Goal: Check status: Check status

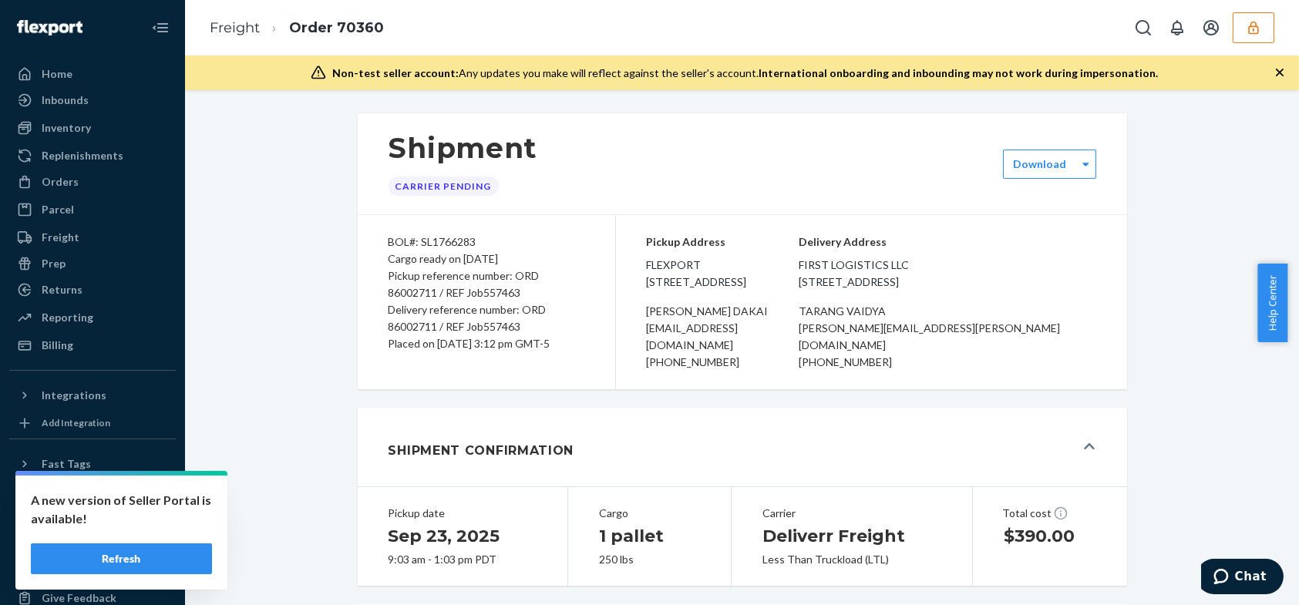
click at [1233, 32] on button "button" at bounding box center [1253, 27] width 42 height 31
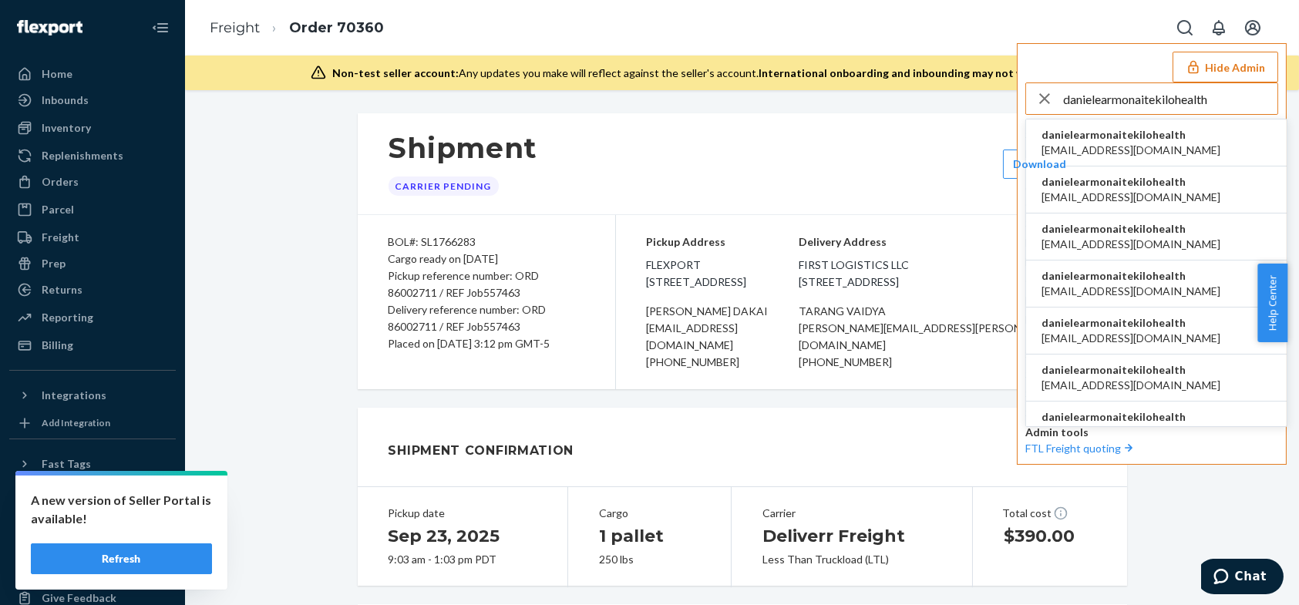
type input "danielearmonaitekilohealth"
click at [1133, 152] on span "[EMAIL_ADDRESS][DOMAIN_NAME]" at bounding box center [1130, 150] width 179 height 15
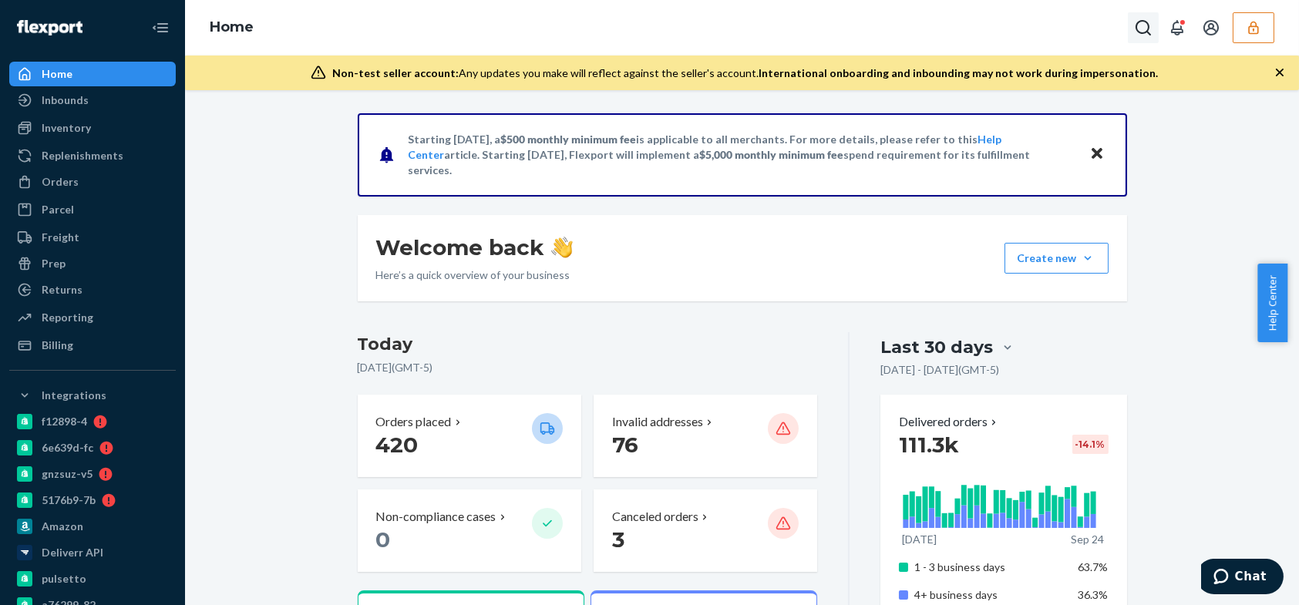
click at [1136, 28] on icon "Open Search Box" at bounding box center [1142, 27] width 15 height 15
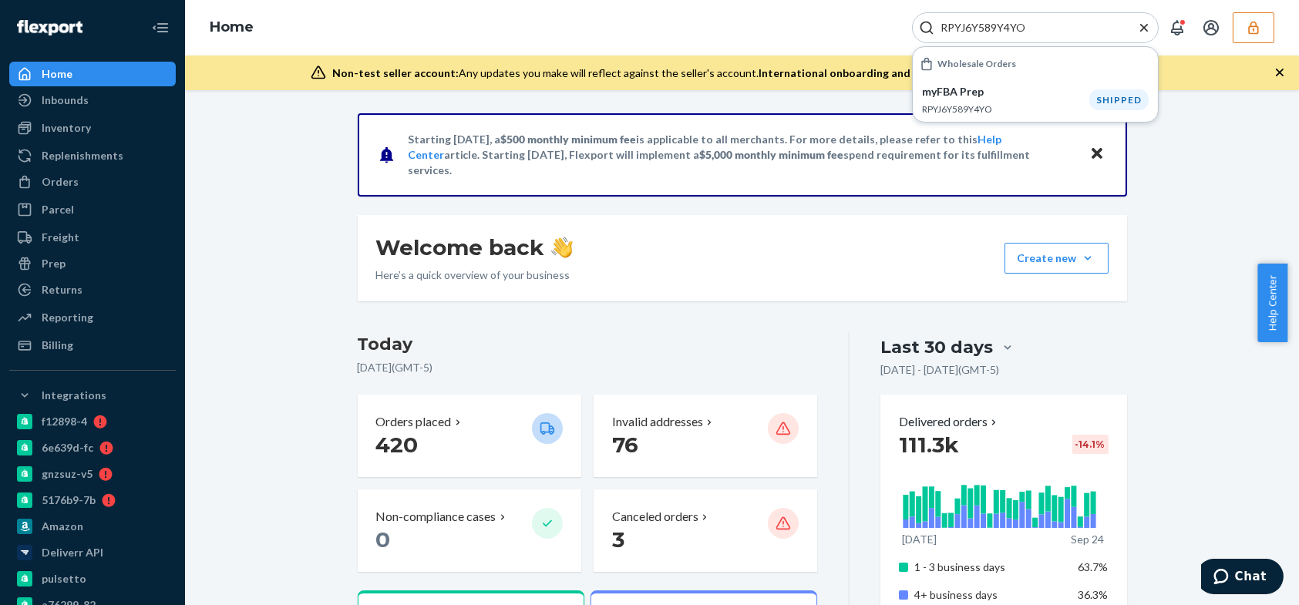
click at [987, 32] on input "RPYJ6Y589Y4YO" at bounding box center [1029, 27] width 190 height 15
paste input "WDPEG2D0LBJ50"
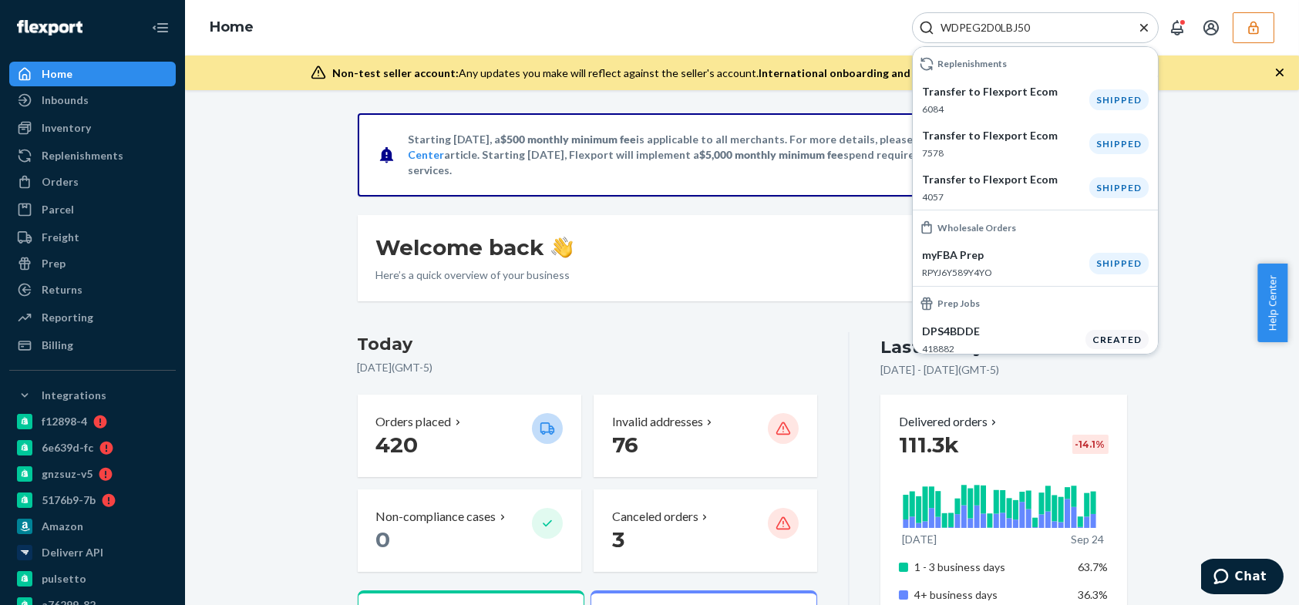
type input "WDPEG2D0LBJ50"
drag, startPoint x: 1294, startPoint y: 32, endPoint x: 1282, endPoint y: 29, distance: 11.8
click at [1286, 32] on div "Home WDPEG2D0LBJ50 Replenishments Transfer to Flexport Ecom 6084 Shipped Transf…" at bounding box center [742, 27] width 1114 height 55
click at [1254, 24] on icon "button" at bounding box center [1252, 27] width 15 height 15
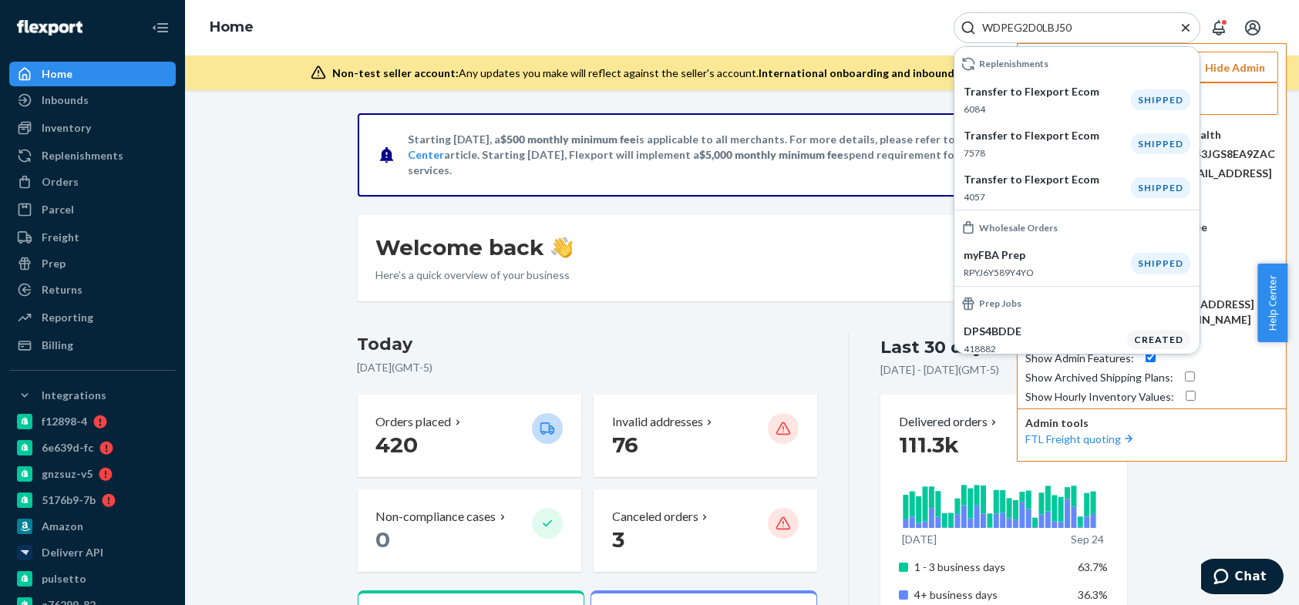
click at [1185, 25] on icon "Close Search" at bounding box center [1185, 27] width 15 height 15
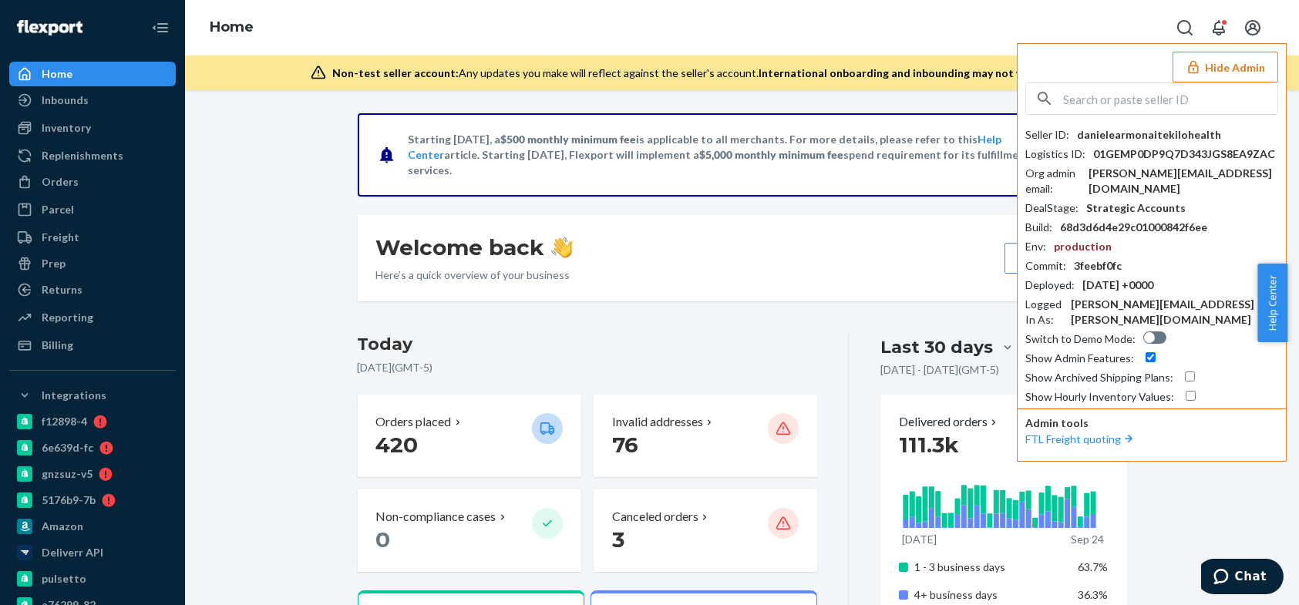
click at [1242, 57] on button "Hide Admin" at bounding box center [1225, 67] width 106 height 31
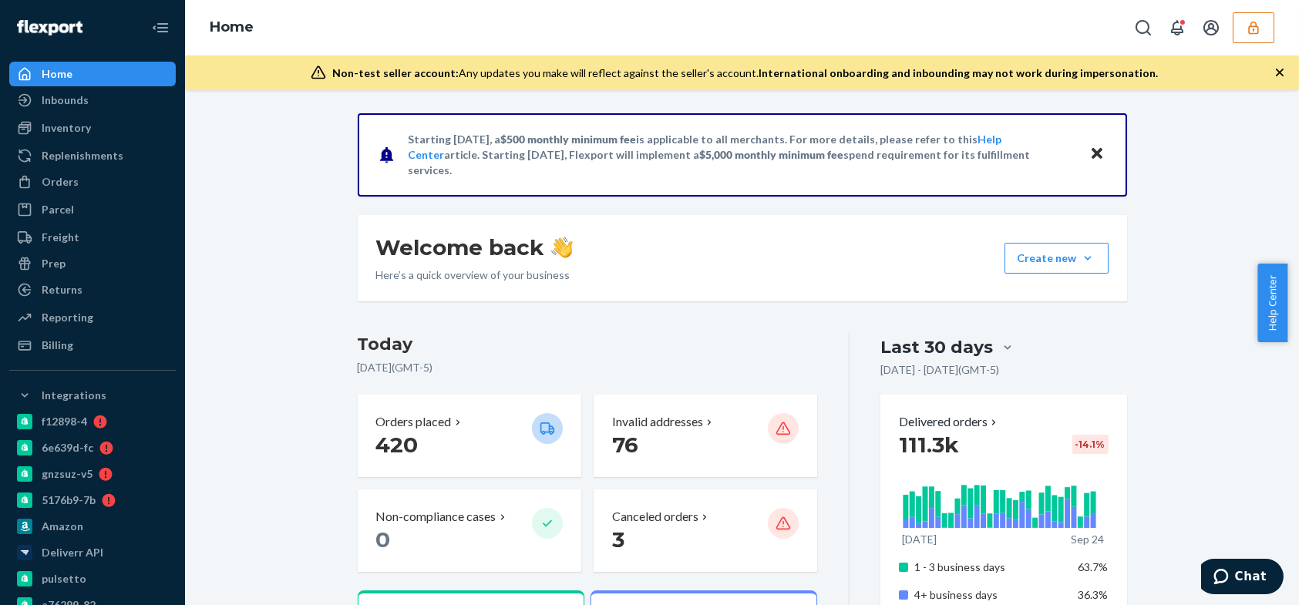
click at [1111, 113] on div "Starting July 1, 2025, a $500 monthly minimum fee is applicable to all merchant…" at bounding box center [742, 154] width 769 height 83
drag, startPoint x: 1112, startPoint y: 113, endPoint x: 1237, endPoint y: 56, distance: 136.9
click at [1216, 77] on div "Home Non-test seller account: Any updates you make will reflect against the sel…" at bounding box center [742, 302] width 1114 height 605
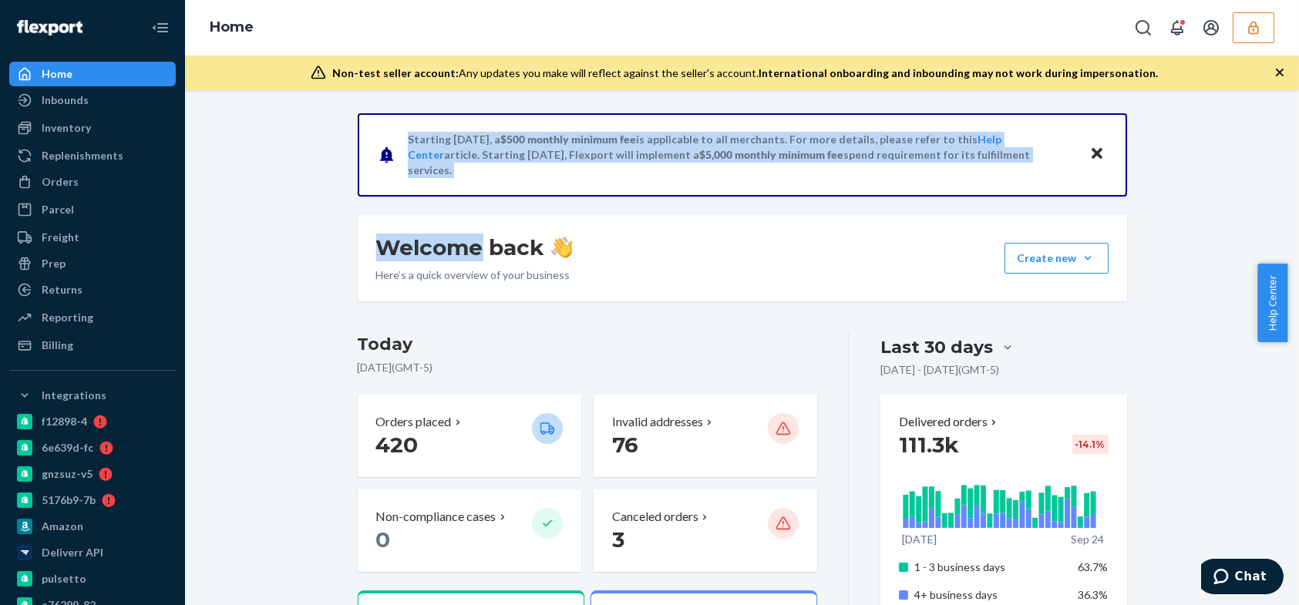
click at [1244, 31] on button "button" at bounding box center [1253, 27] width 42 height 31
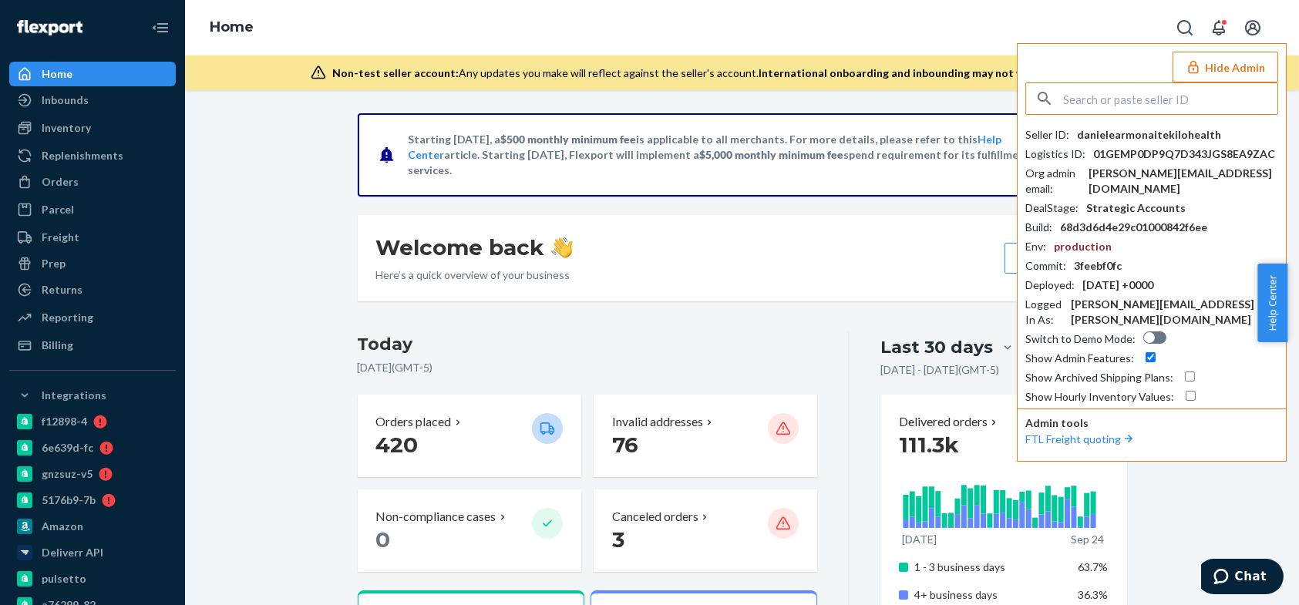
click at [1200, 104] on input "text" at bounding box center [1170, 98] width 214 height 31
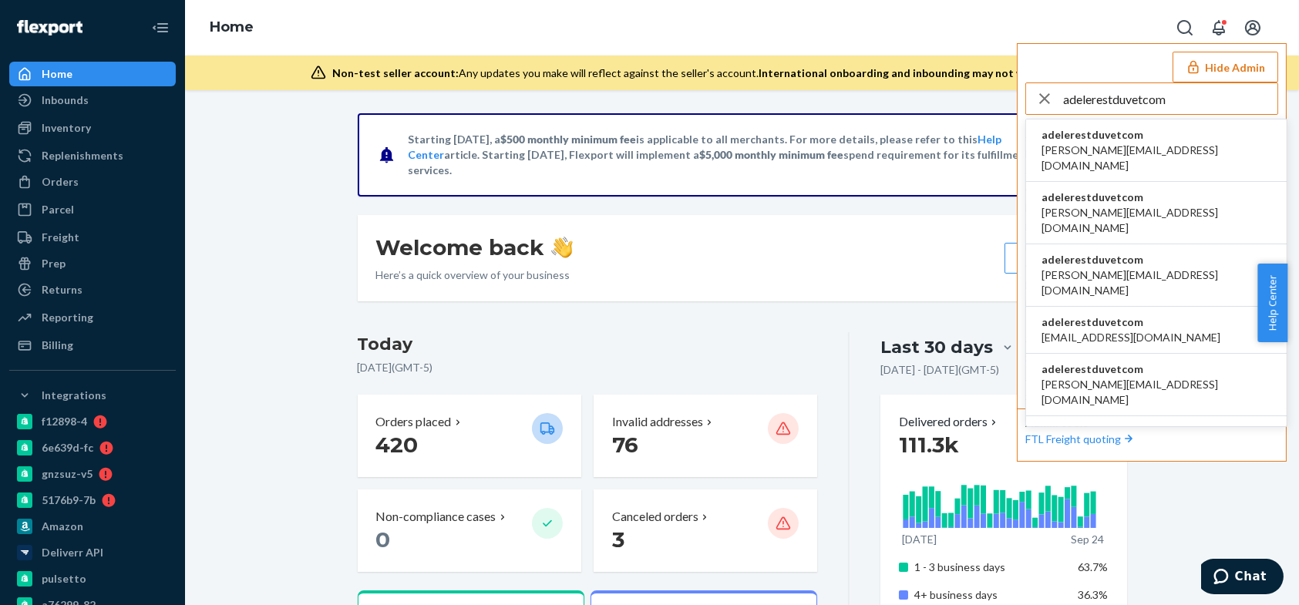
type input "adelerestduvetcom"
click at [1148, 133] on li "adelerestduvetcom abdullah@rest.com" at bounding box center [1156, 150] width 261 height 62
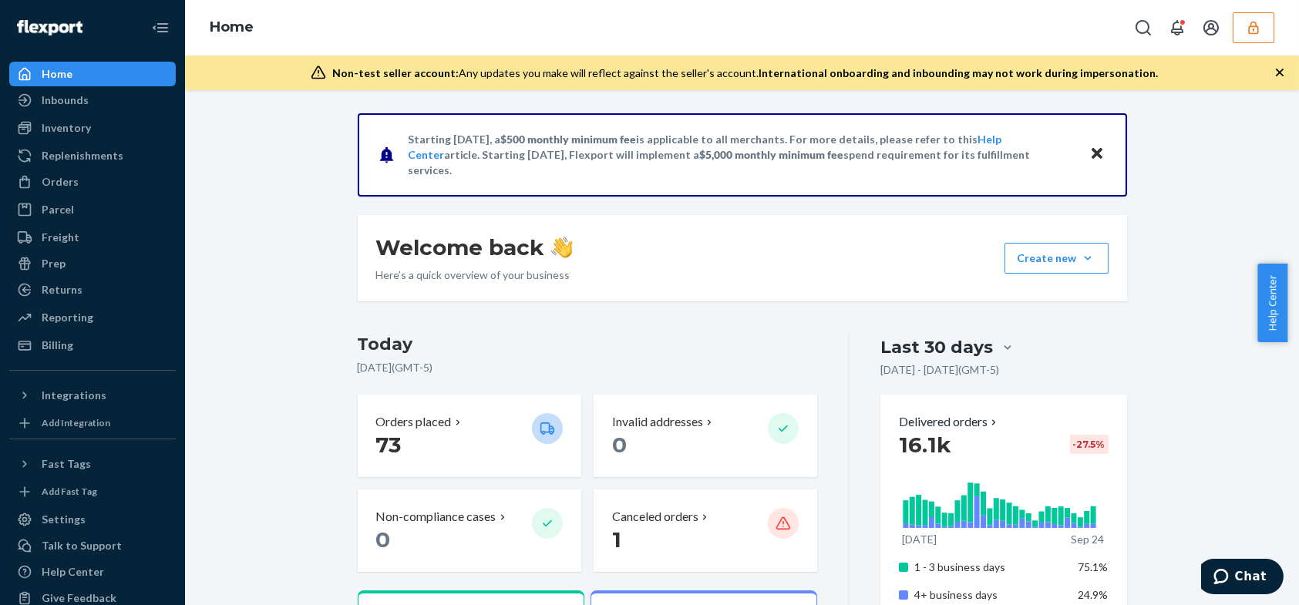
click at [1235, 29] on button "button" at bounding box center [1253, 27] width 42 height 31
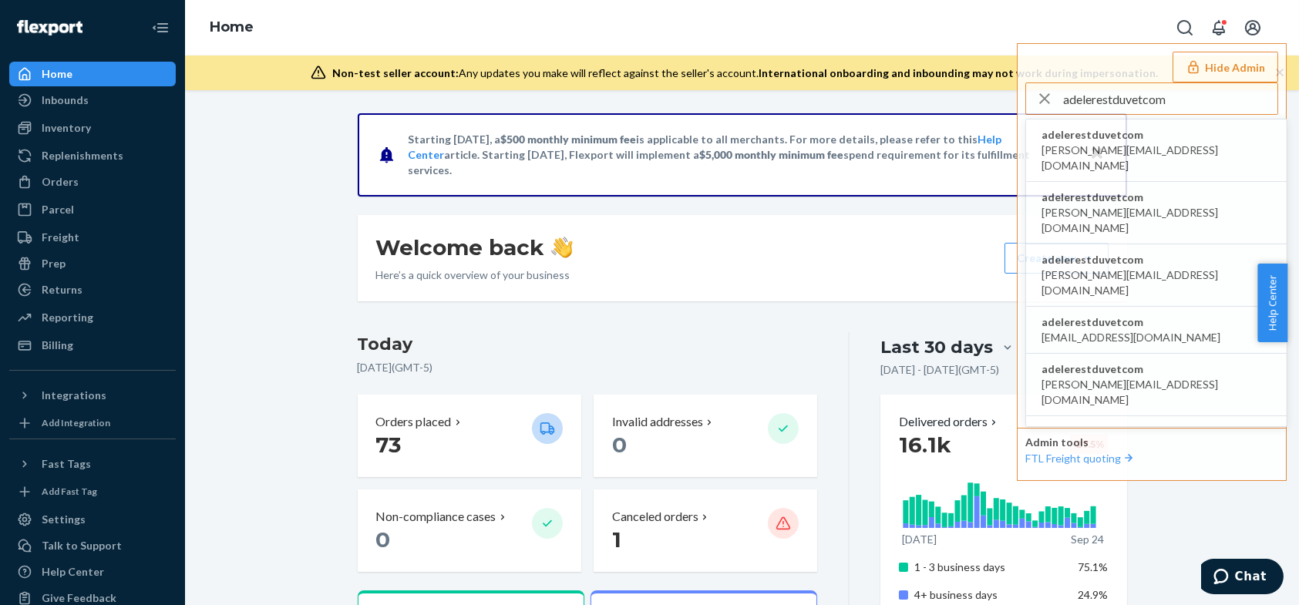
drag, startPoint x: 1193, startPoint y: 99, endPoint x: 875, endPoint y: 98, distance: 318.3
click at [875, 98] on div "Home Hide Admin adelerestduvetcom adelerestduvetcom abdullah@rest.com adelerest…" at bounding box center [742, 302] width 1114 height 605
paste input "WIVQ7F078XK98"
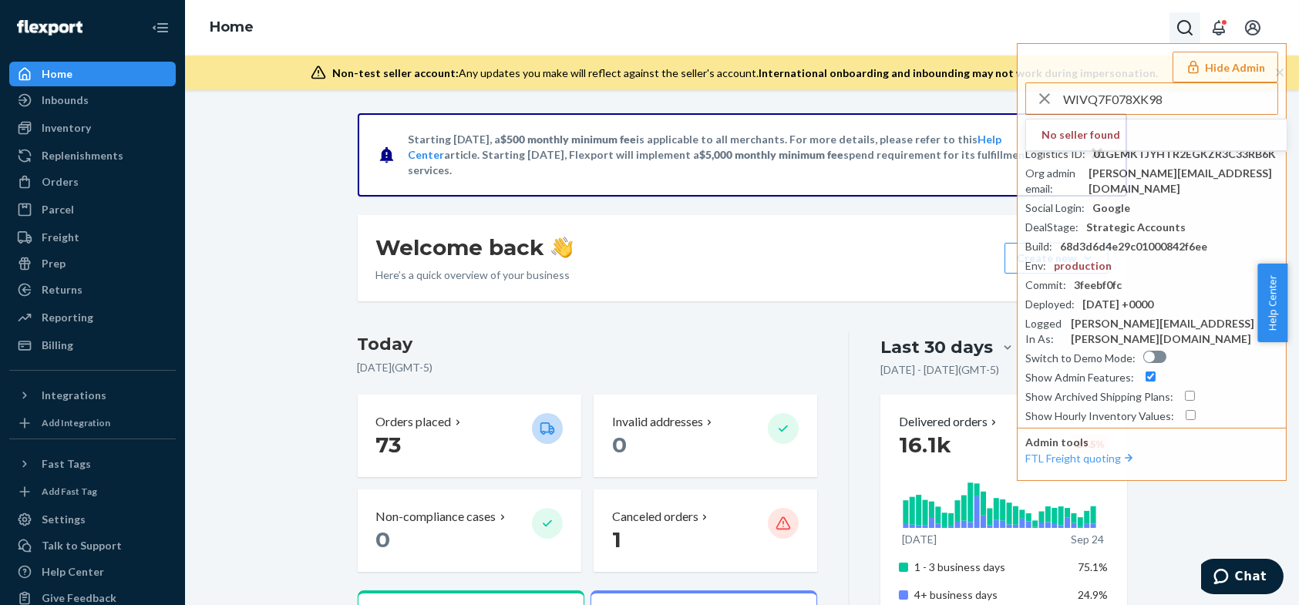
type input "WIVQ7F078XK98"
click at [1176, 25] on icon "Open Search Box" at bounding box center [1184, 27] width 18 height 18
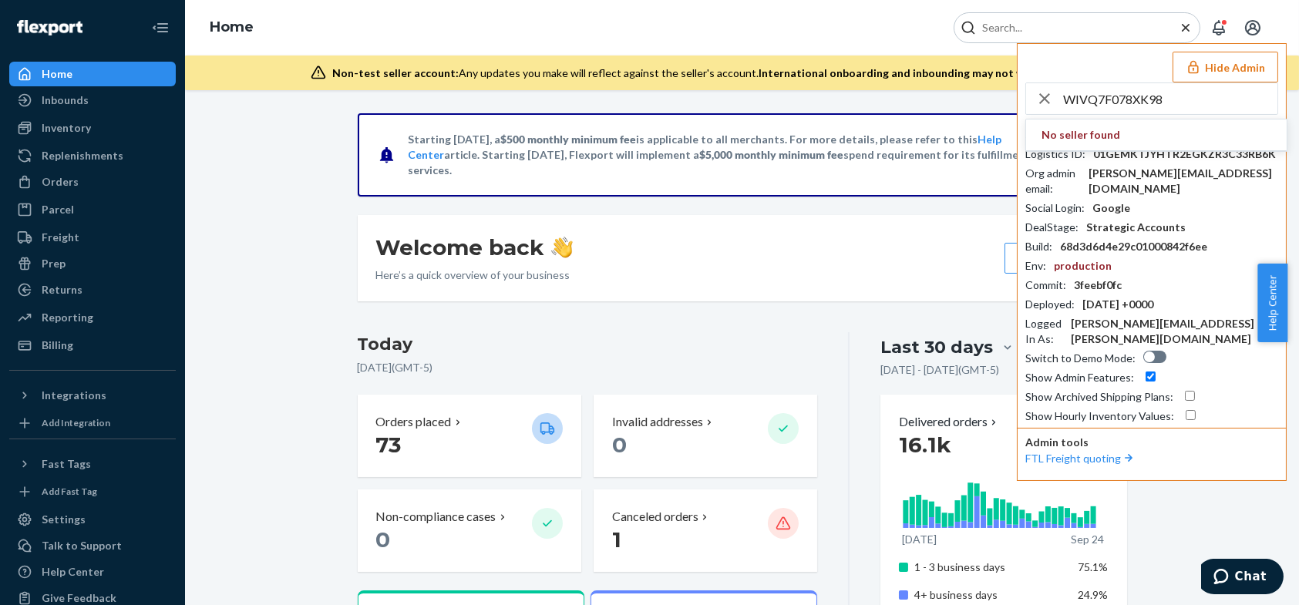
click at [1044, 99] on icon "button" at bounding box center [1044, 98] width 11 height 11
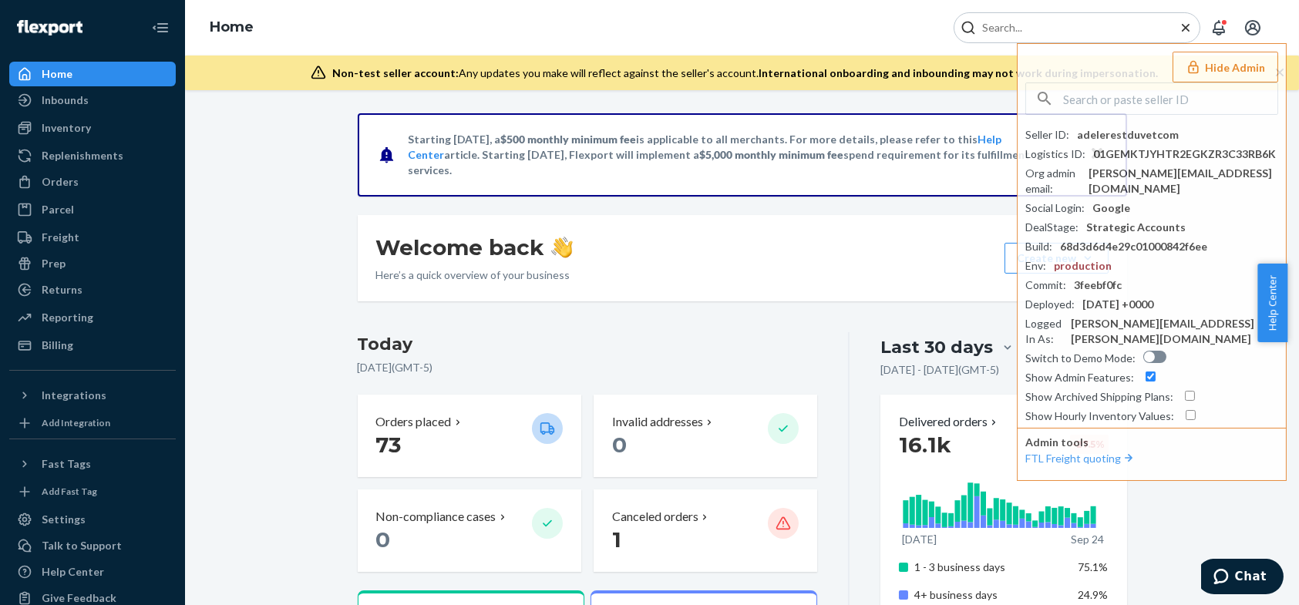
click at [1039, 28] on input "Search Input" at bounding box center [1071, 27] width 190 height 15
paste input "WIVQ7F078XK98"
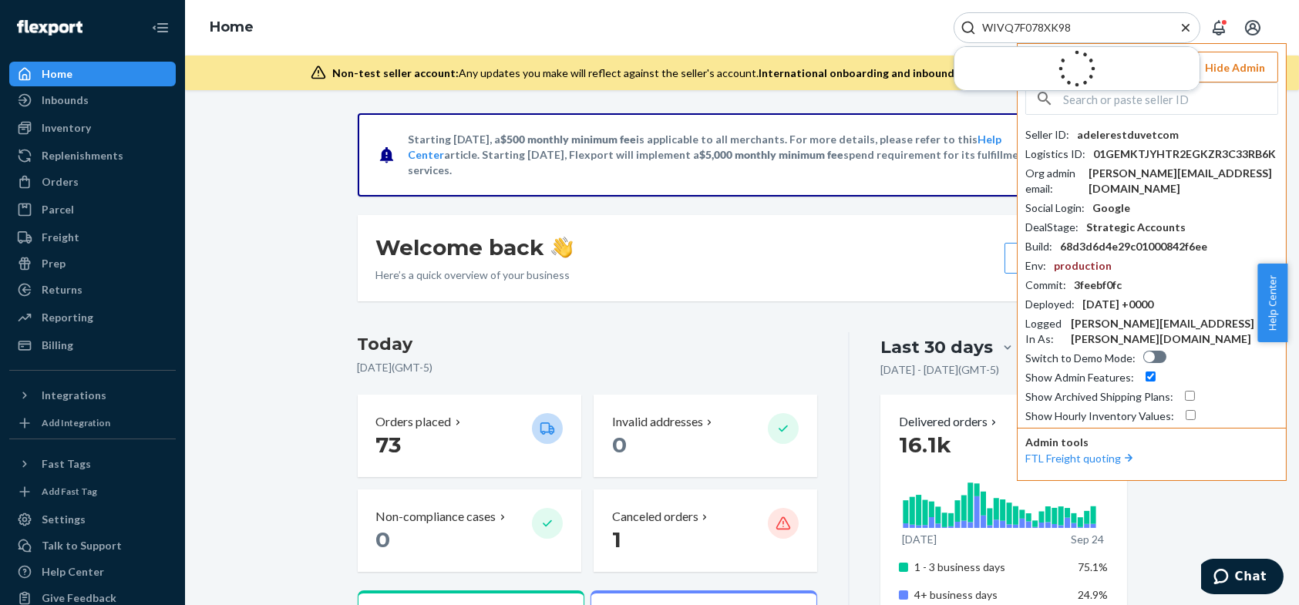
type input "WIVQ7F078XK98"
click at [1249, 68] on button "Hide Admin" at bounding box center [1225, 67] width 106 height 31
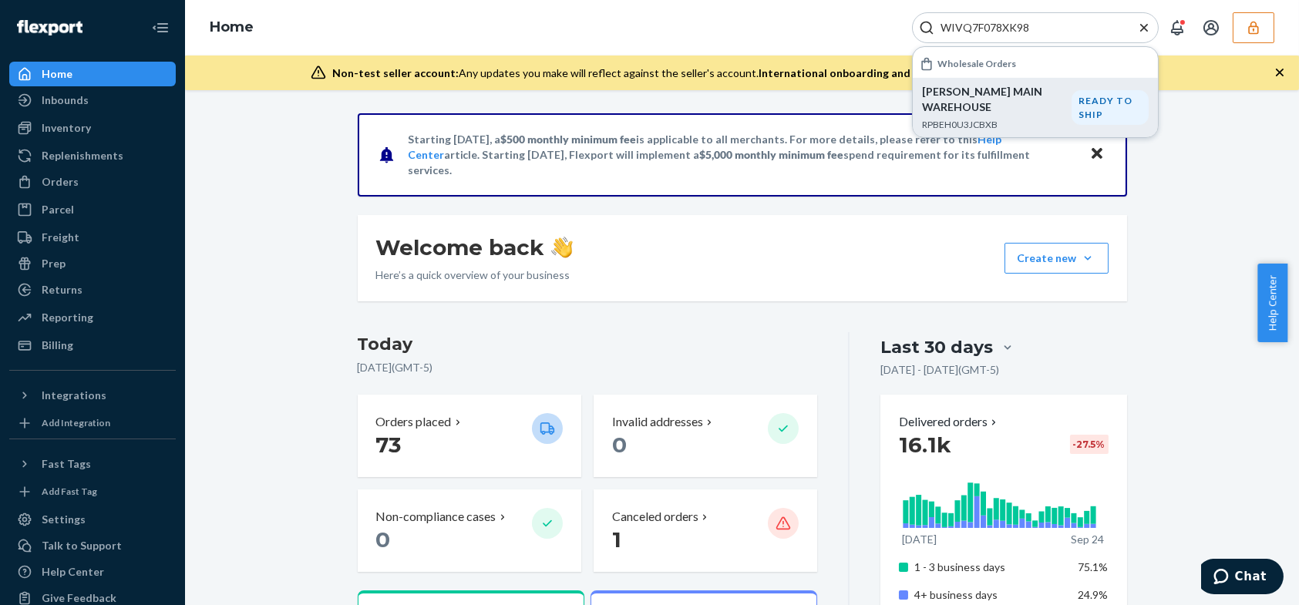
click at [998, 92] on p "GARDNER-WHITE MAIN WAREHOUSE" at bounding box center [997, 99] width 150 height 31
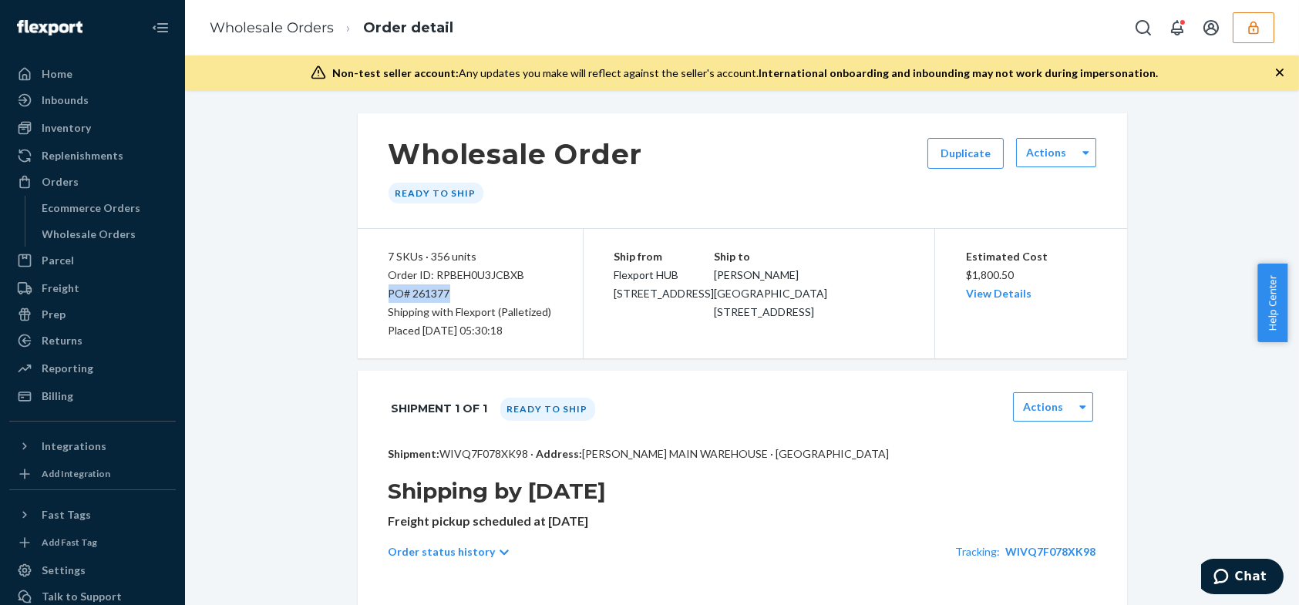
drag, startPoint x: 425, startPoint y: 296, endPoint x: 382, endPoint y: 296, distance: 43.2
click at [388, 296] on div "PO# 261377" at bounding box center [469, 293] width 163 height 18
copy div "PO# 261377"
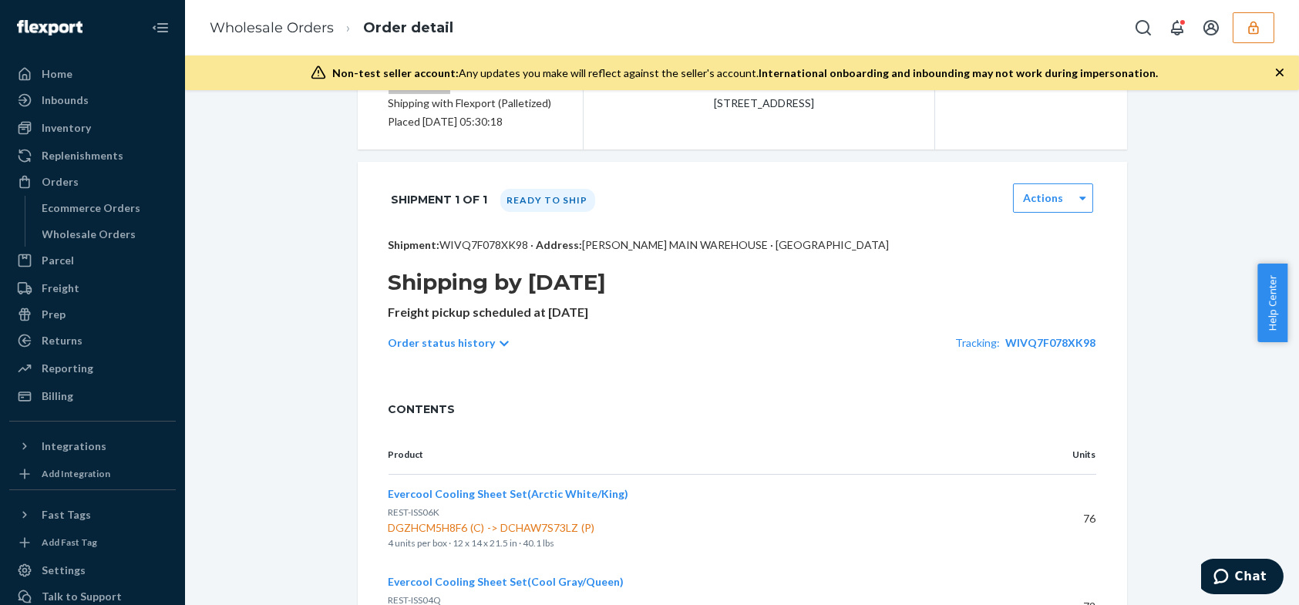
scroll to position [55, 0]
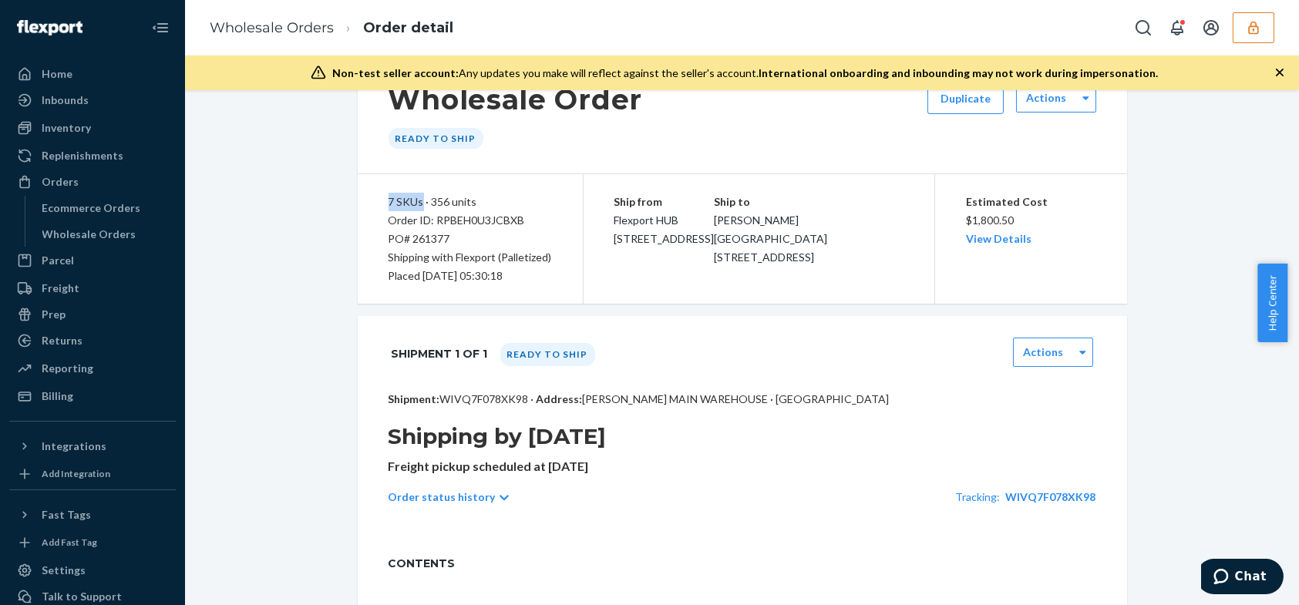
drag, startPoint x: 368, startPoint y: 201, endPoint x: 415, endPoint y: 203, distance: 47.1
click at [415, 203] on div "7 SKUs · 356 units Order ID: RPBEH0U3JCBXB PO# 261377 Shipping with Flexport (P…" at bounding box center [471, 238] width 226 height 129
copy div "7 SKUs"
